Goal: Find contact information: Find contact information

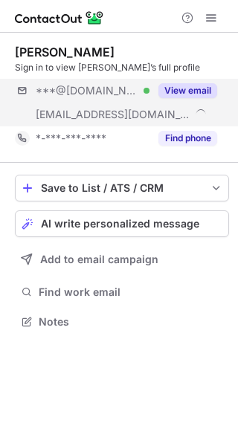
scroll to position [312, 238]
click at [204, 91] on button "View email" at bounding box center [187, 90] width 59 height 15
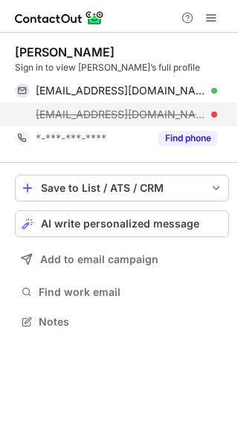
click at [208, 115] on div "sdillin@motel6.com" at bounding box center [126, 114] width 181 height 13
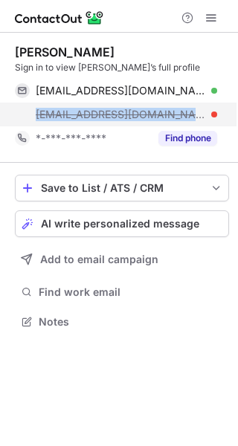
drag, startPoint x: 197, startPoint y: 115, endPoint x: 5, endPoint y: 116, distance: 191.8
click at [15, 119] on div "sdillin@motel6.com" at bounding box center [116, 115] width 202 height 24
copy span "sdillin@motel6.com"
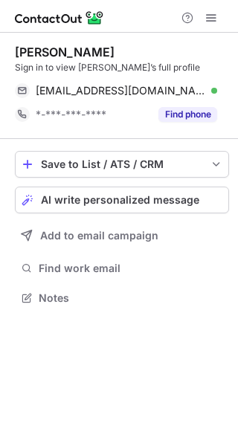
scroll to position [288, 238]
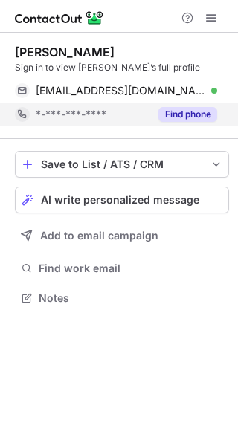
click at [201, 110] on button "Find phone" at bounding box center [187, 114] width 59 height 15
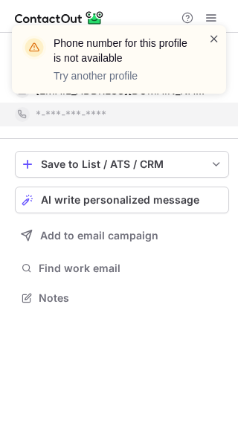
click at [213, 36] on span at bounding box center [214, 38] width 12 height 15
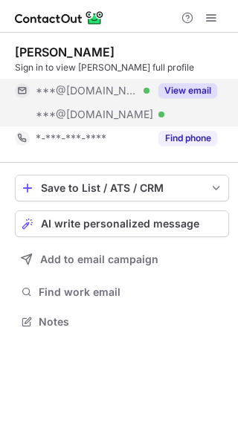
scroll to position [312, 238]
click at [198, 86] on button "View email" at bounding box center [187, 90] width 59 height 15
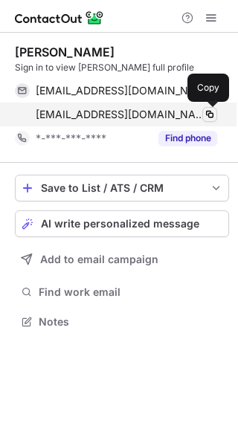
click at [206, 109] on span at bounding box center [210, 115] width 12 height 12
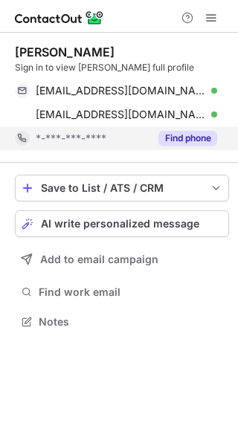
click at [203, 131] on button "Find phone" at bounding box center [187, 138] width 59 height 15
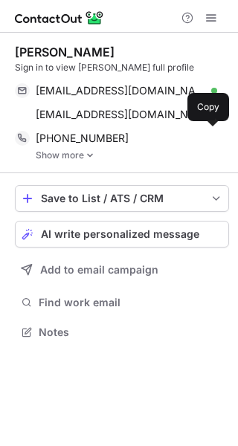
scroll to position [322, 238]
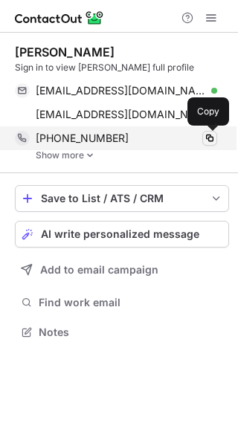
click at [210, 139] on span at bounding box center [210, 138] width 12 height 12
